Goal: Navigation & Orientation: Find specific page/section

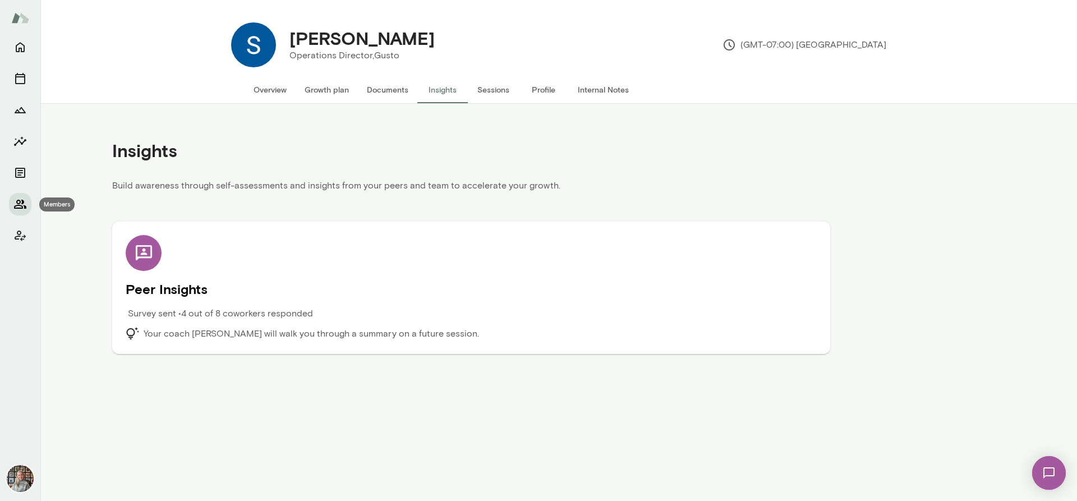
click at [22, 202] on icon "Members" at bounding box center [20, 204] width 12 height 9
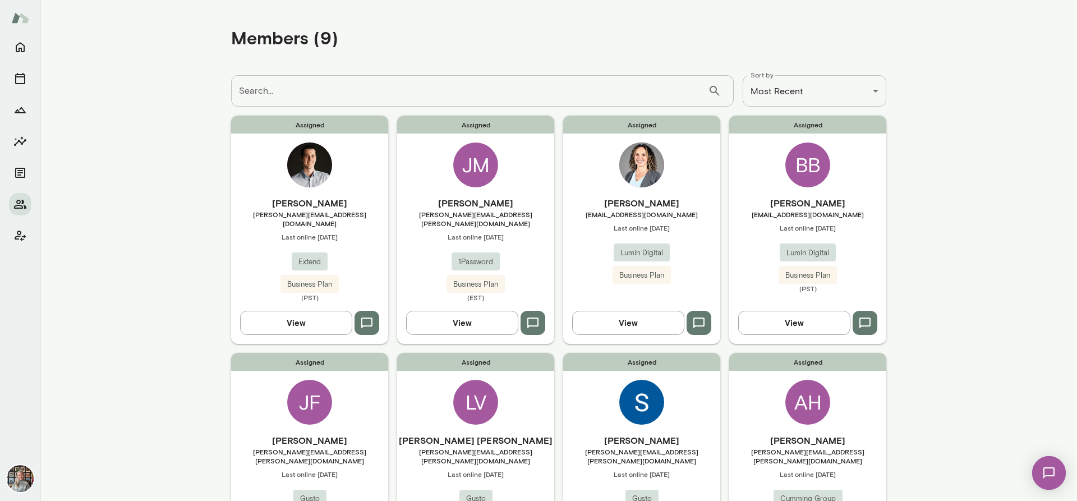
click at [475, 311] on button "View" at bounding box center [462, 323] width 112 height 24
click at [628, 313] on button "View" at bounding box center [628, 323] width 112 height 24
